Goal: Task Accomplishment & Management: Manage account settings

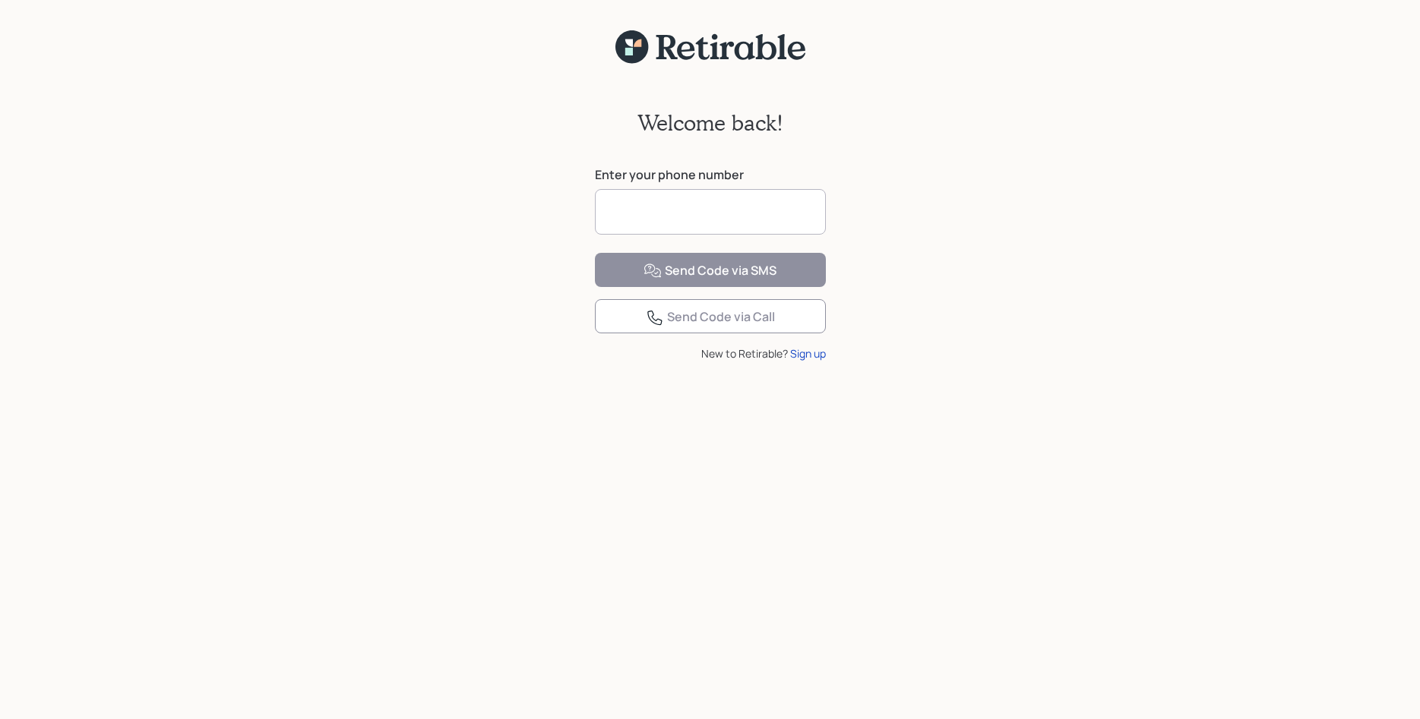
click at [618, 201] on input at bounding box center [710, 212] width 231 height 46
type input "**********"
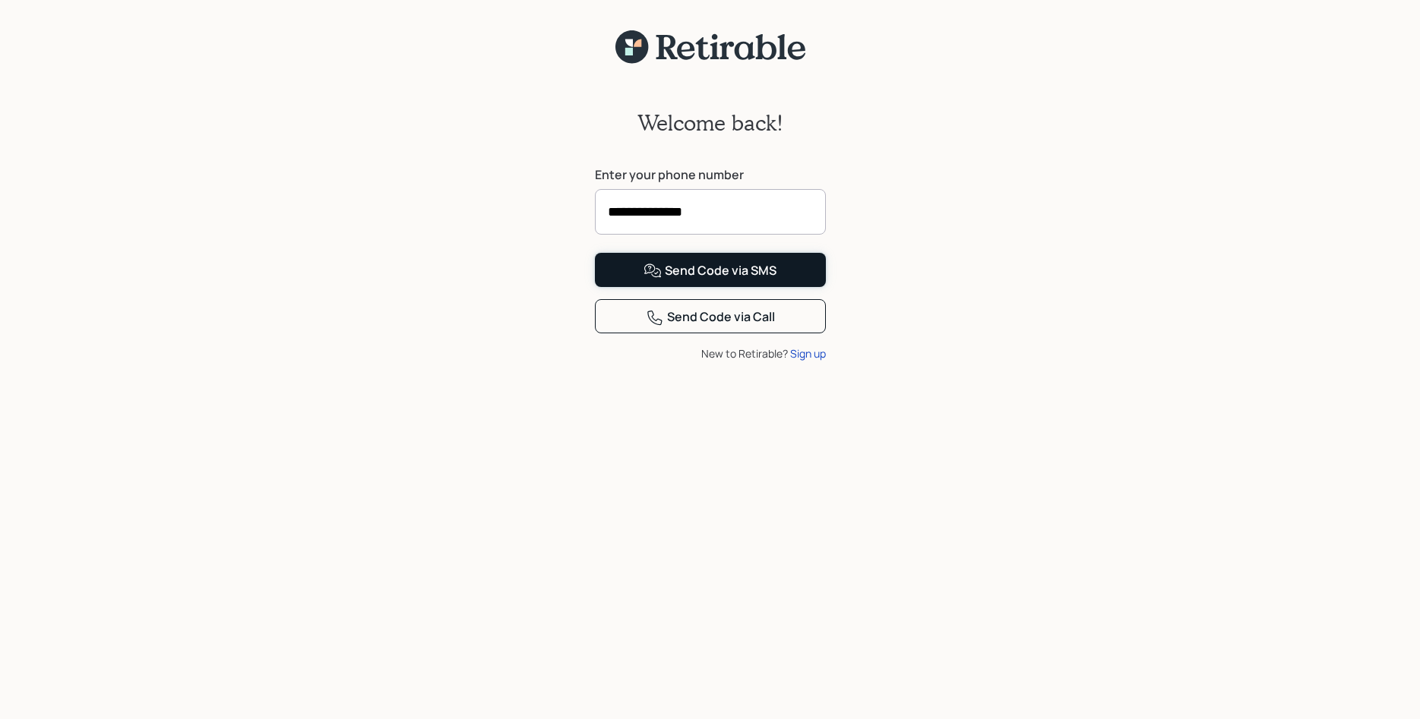
click at [675, 280] on div "Send Code via SMS" at bounding box center [709, 271] width 133 height 18
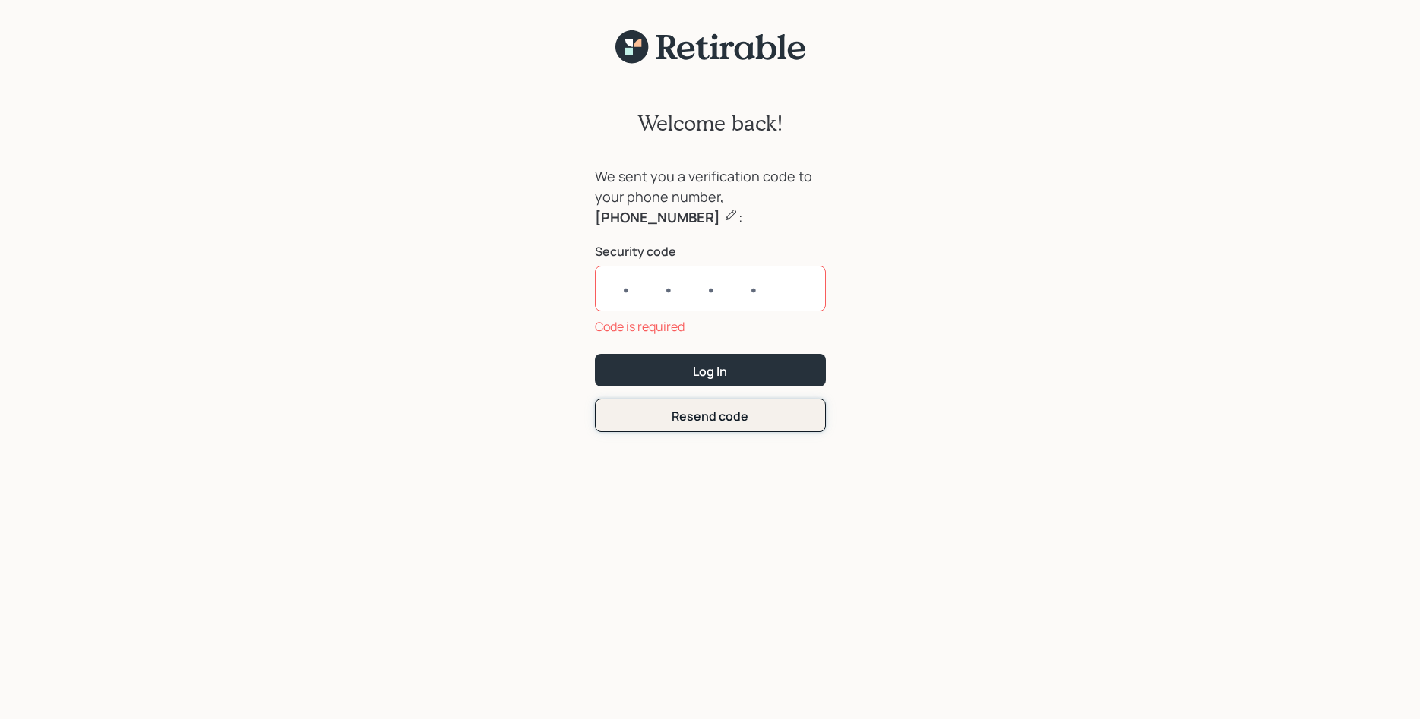
click at [689, 393] on form "We sent you a verification code to your phone number, [PHONE_NUMBER] : Security…" at bounding box center [710, 299] width 231 height 266
click at [681, 412] on div "Resend code" at bounding box center [710, 416] width 77 height 17
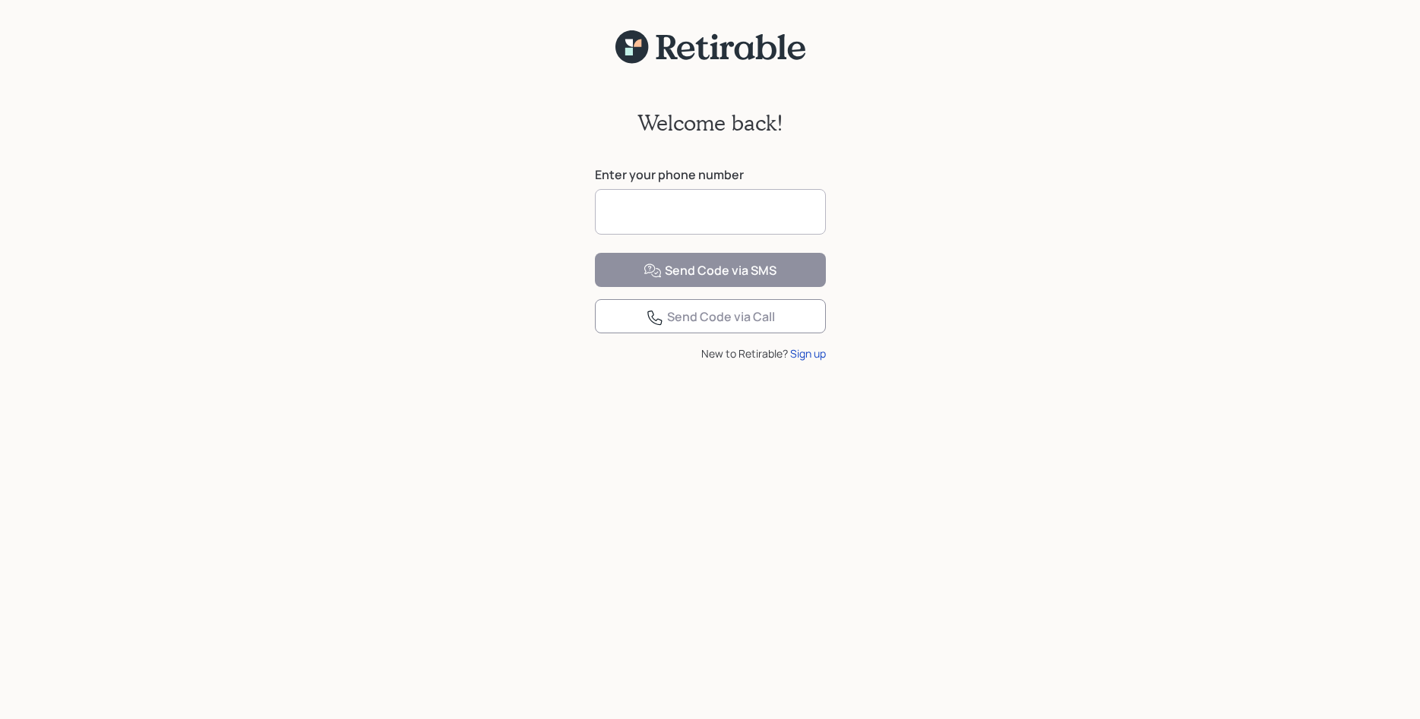
click at [627, 211] on input at bounding box center [710, 212] width 231 height 46
type input "**********"
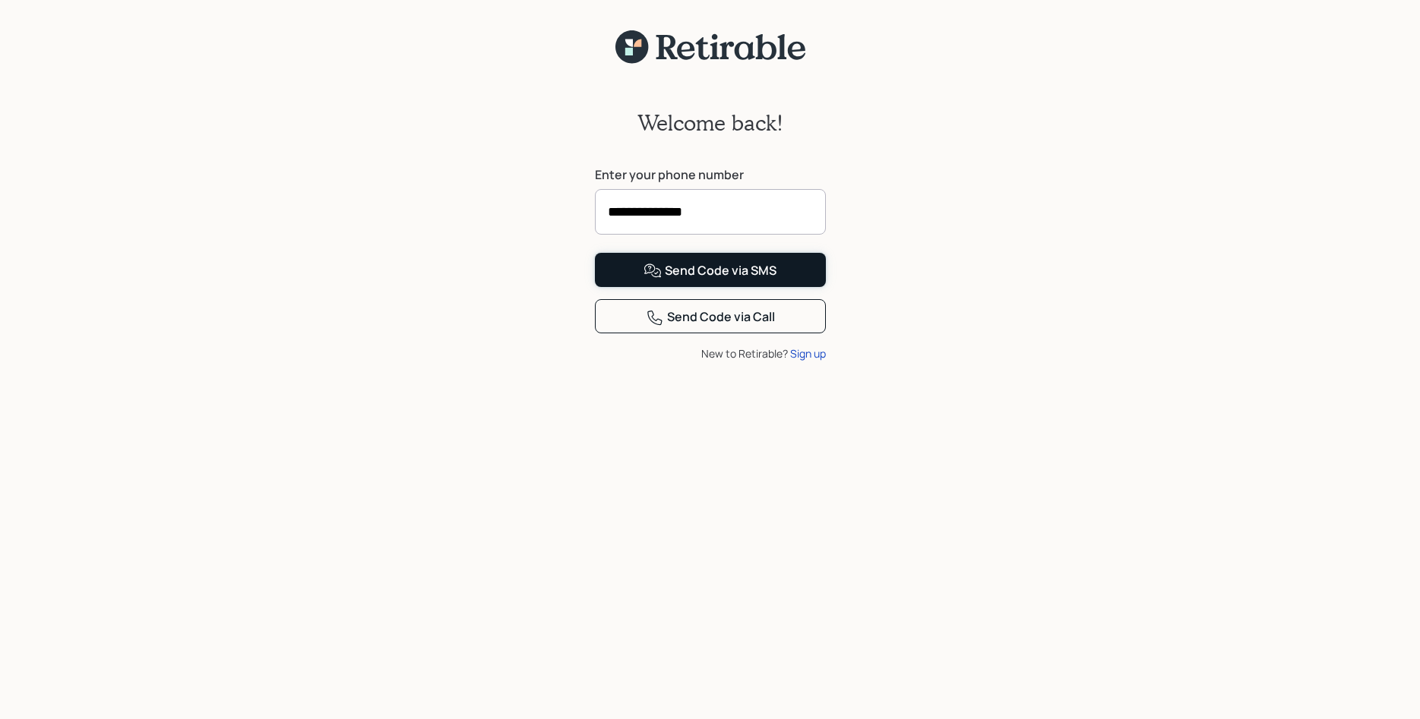
click at [694, 280] on div "Send Code via SMS" at bounding box center [709, 271] width 133 height 18
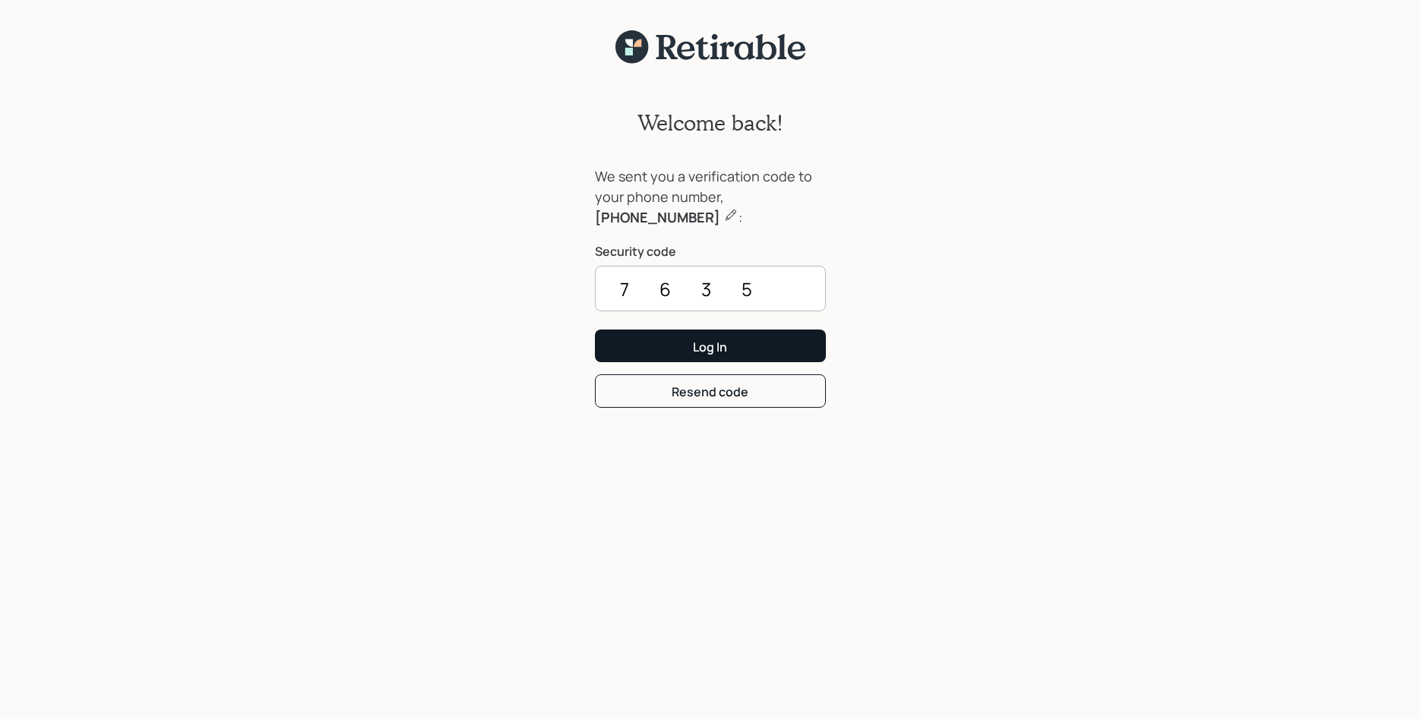
type input "7635"
click at [750, 333] on button "Log In" at bounding box center [710, 346] width 231 height 33
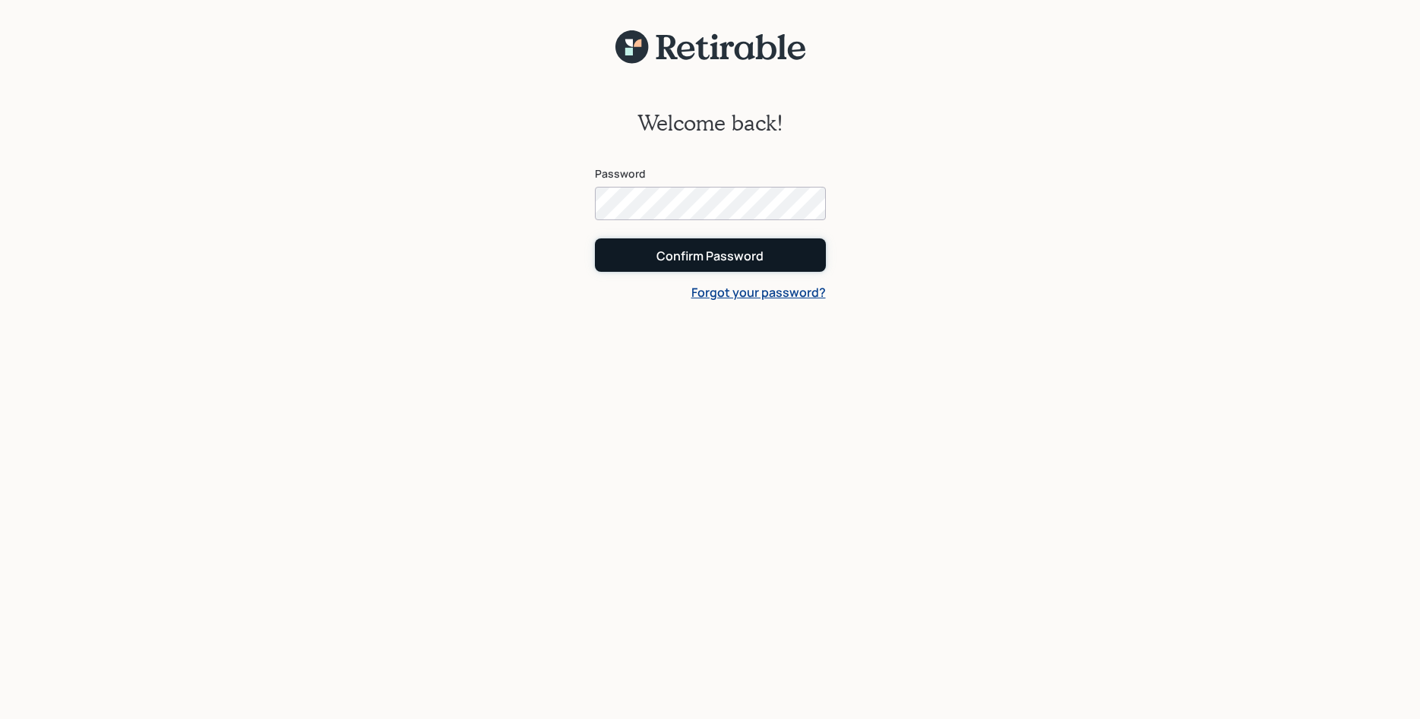
click at [711, 251] on div "Confirm Password" at bounding box center [709, 256] width 107 height 17
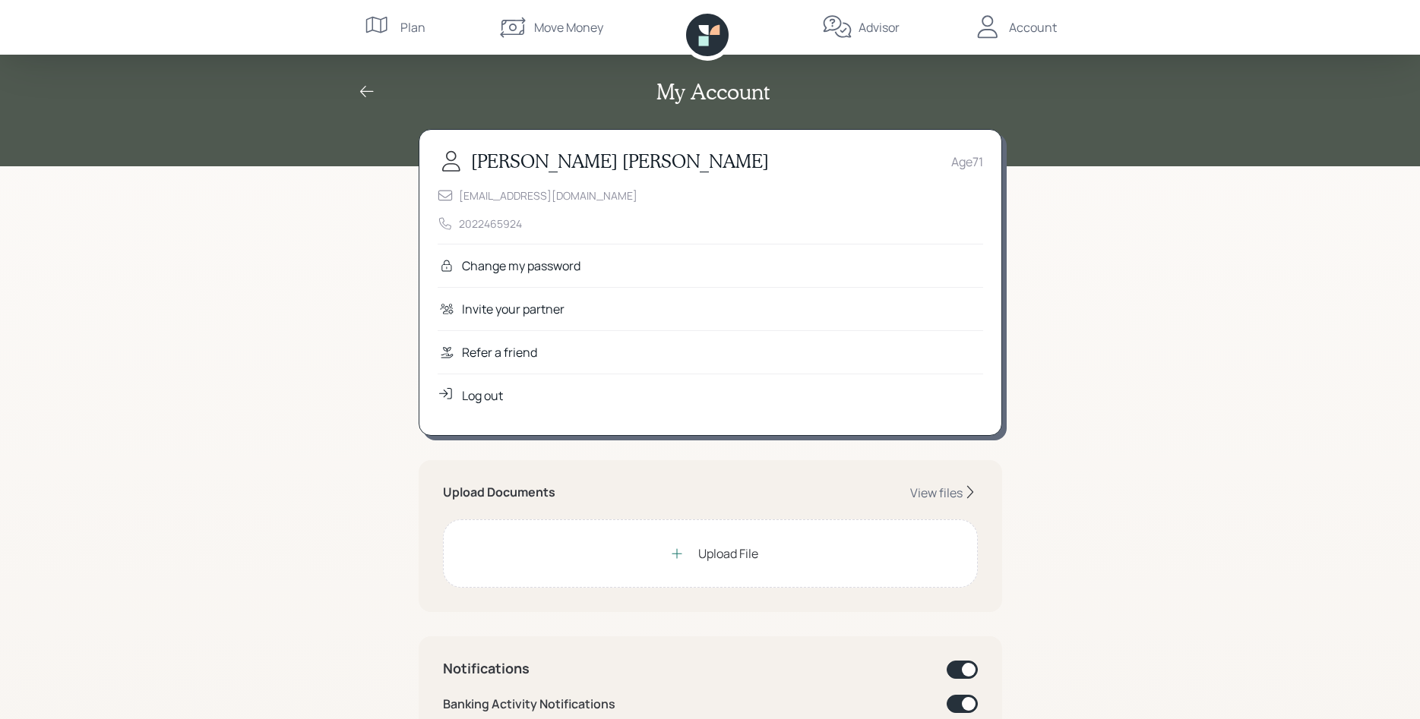
click at [277, 384] on div "My Account [PERSON_NAME] Age [DEMOGRAPHIC_DATA] [EMAIL_ADDRESS][DOMAIN_NAME] 20…" at bounding box center [710, 705] width 1420 height 1410
click at [939, 490] on div "View files" at bounding box center [936, 493] width 52 height 17
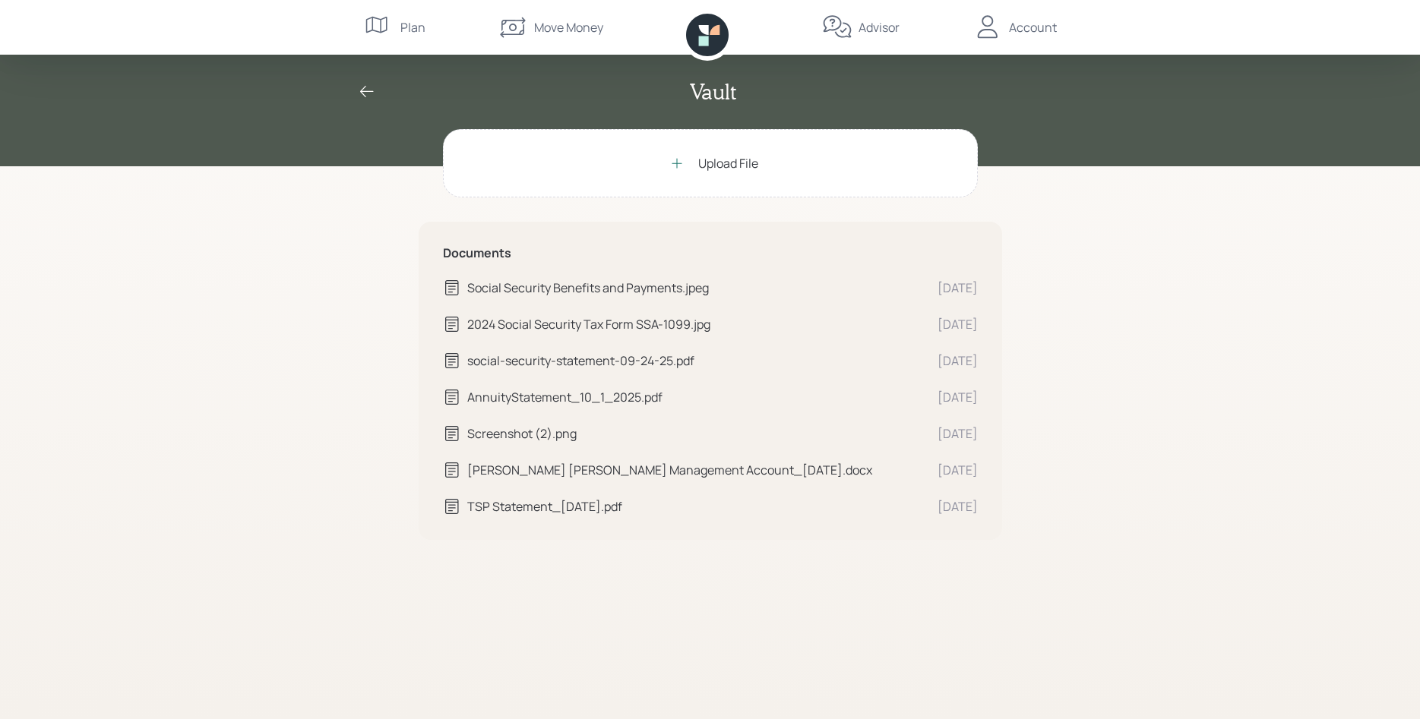
click at [985, 634] on div "Upload File Documents Social Security Benefits and Payments.jpeg [DATE] Social …" at bounding box center [710, 424] width 583 height 590
click at [1304, 361] on div "Vault Upload File Documents Social Security Benefits and Payments.jpeg [DATE] S…" at bounding box center [710, 359] width 1420 height 719
click at [1184, 229] on div "Vault Upload File Documents Social Security Benefits and Payments.jpeg [DATE] S…" at bounding box center [710, 359] width 1420 height 719
click at [677, 160] on icon at bounding box center [676, 163] width 15 height 15
click at [1170, 351] on div "Vault Upload File Documents Social Security Benefits and Payments.jpeg [DATE] S…" at bounding box center [710, 359] width 1420 height 719
